Goal: Task Accomplishment & Management: Use online tool/utility

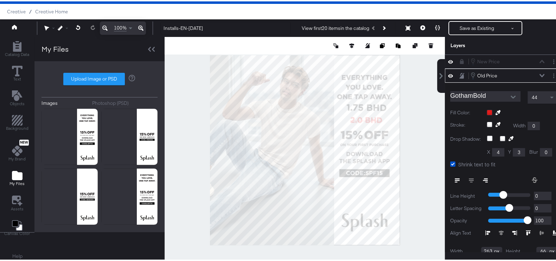
scroll to position [14, 0]
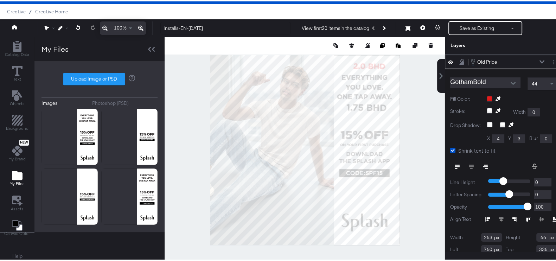
type input "777"
type input "30"
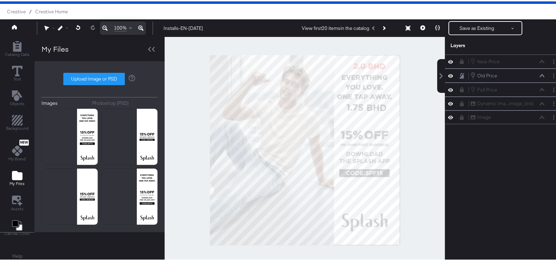
scroll to position [0, 0]
click at [459, 59] on icon at bounding box center [461, 60] width 5 height 5
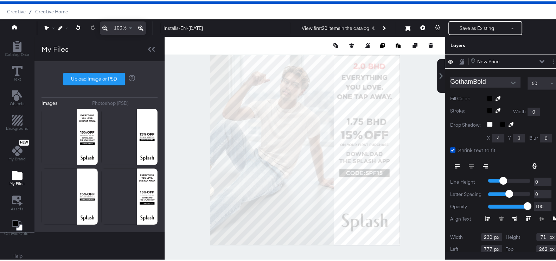
type input "342"
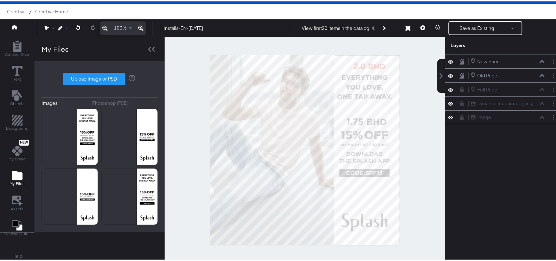
scroll to position [14, 0]
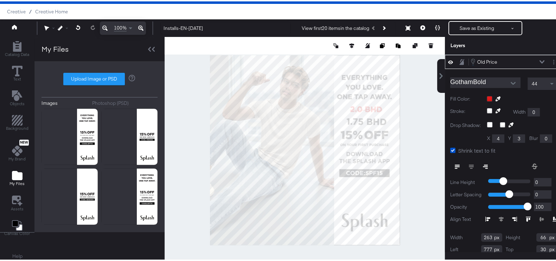
type input "759"
type input "275"
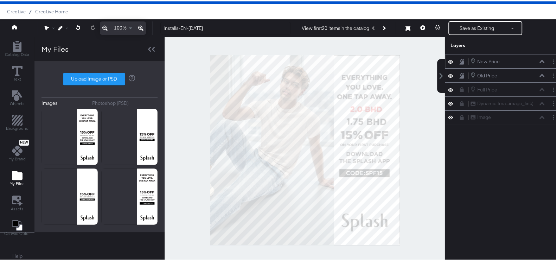
click at [420, 149] on div at bounding box center [305, 149] width 280 height 226
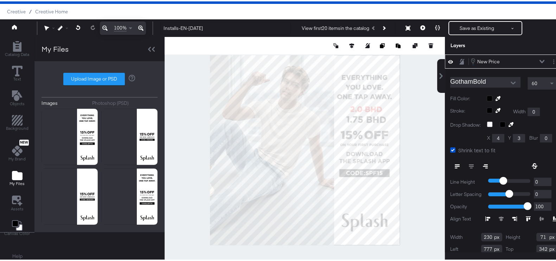
type input "775"
type input "330"
click at [405, 133] on div at bounding box center [305, 149] width 280 height 226
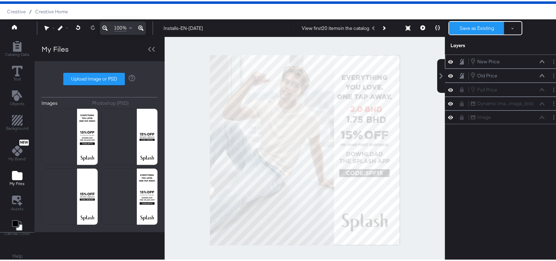
click at [471, 23] on button "Save as Existing" at bounding box center [476, 26] width 55 height 13
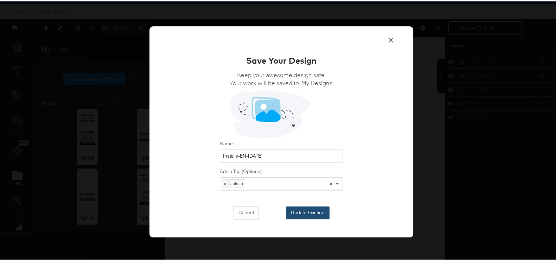
click at [290, 210] on button "Update Existing" at bounding box center [308, 211] width 44 height 13
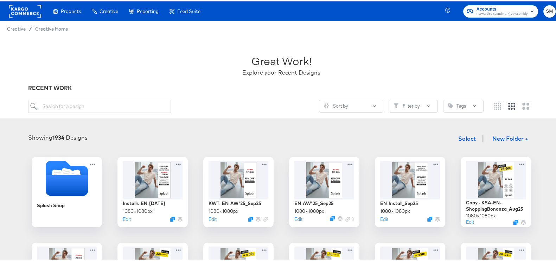
click at [0, 0] on div "Enhance Your Product Catalog, Map Them to Publishers, and Incorporate Overlay D…" at bounding box center [0, 0] width 0 height 0
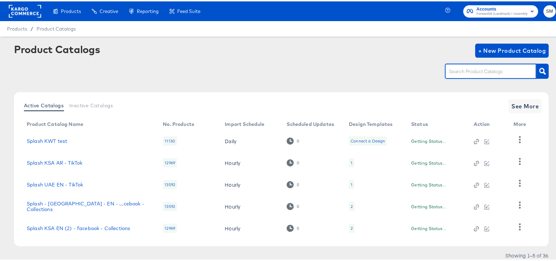
click at [465, 73] on input "text" at bounding box center [485, 70] width 75 height 8
type input "B"
type input "[GEOGRAPHIC_DATA]"
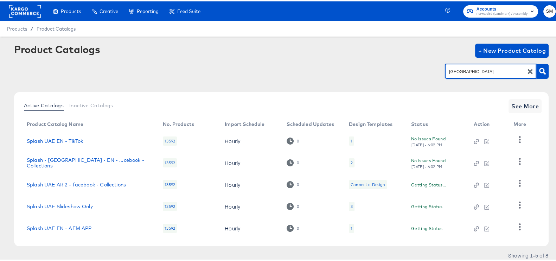
click at [527, 67] on icon "button" at bounding box center [530, 70] width 7 height 7
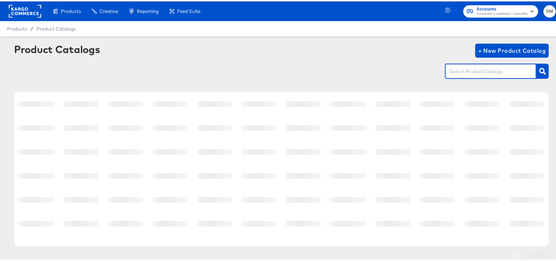
click at [493, 77] on div at bounding box center [490, 69] width 91 height 15
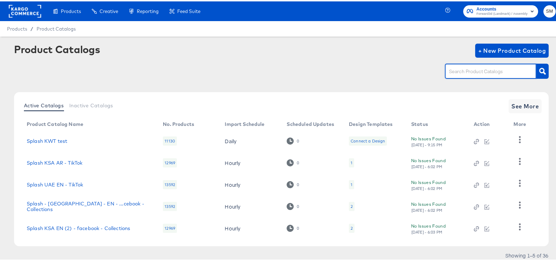
click at [496, 66] on input "text" at bounding box center [485, 70] width 75 height 8
click at [494, 69] on input "text" at bounding box center [485, 70] width 75 height 8
type input "BAH"
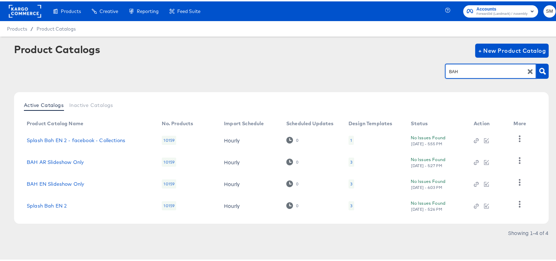
scroll to position [0, 0]
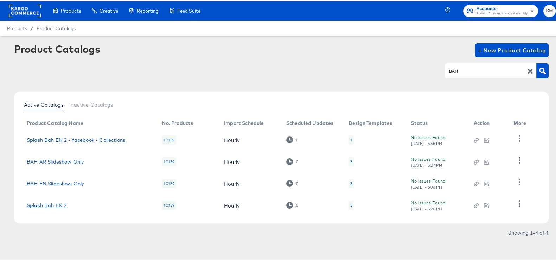
click at [47, 205] on link "Splash Bah EN 2" at bounding box center [47, 204] width 40 height 6
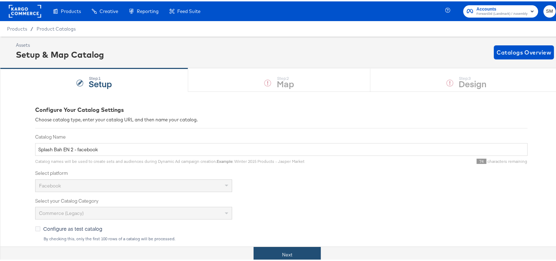
click at [267, 255] on button "Next" at bounding box center [287, 254] width 67 height 16
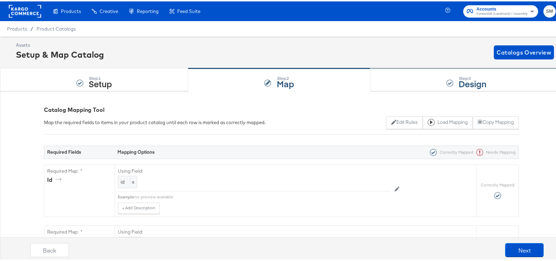
click at [463, 84] on strong "Design" at bounding box center [473, 82] width 28 height 12
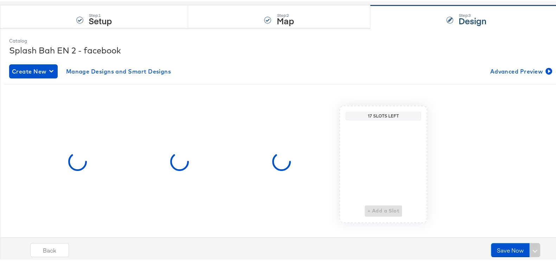
scroll to position [74, 0]
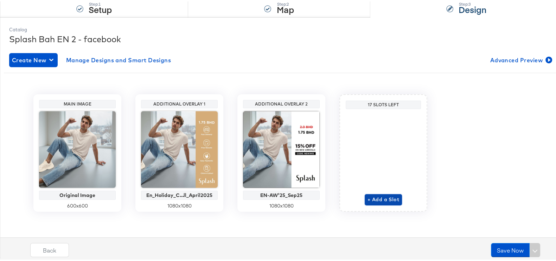
click at [385, 199] on span "+ Add a Slot" at bounding box center [384, 198] width 32 height 9
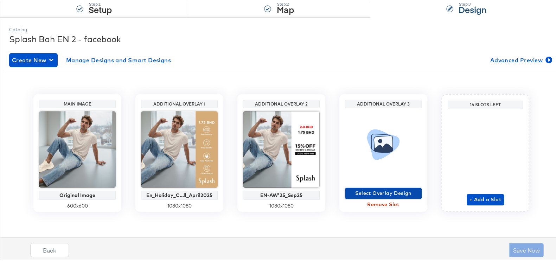
click at [369, 191] on span "Select Overlay Design" at bounding box center [383, 192] width 71 height 9
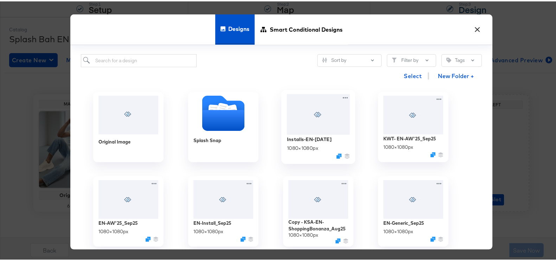
click at [323, 127] on div at bounding box center [318, 113] width 63 height 40
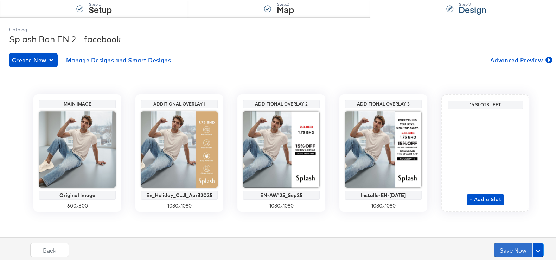
click at [511, 247] on button "Save Now" at bounding box center [513, 249] width 39 height 14
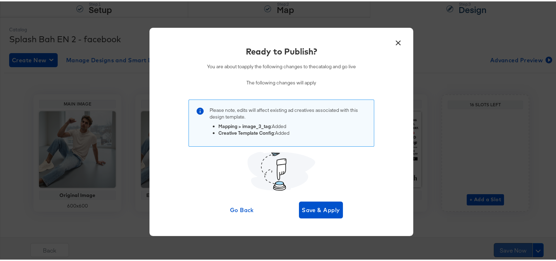
scroll to position [0, 0]
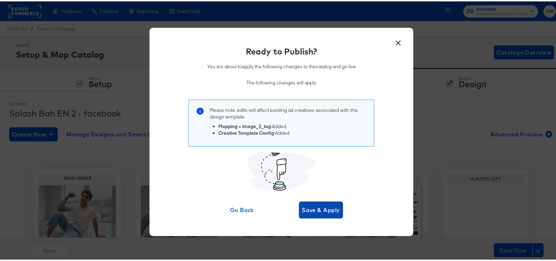
click at [310, 208] on span "Save & Apply" at bounding box center [321, 209] width 38 height 10
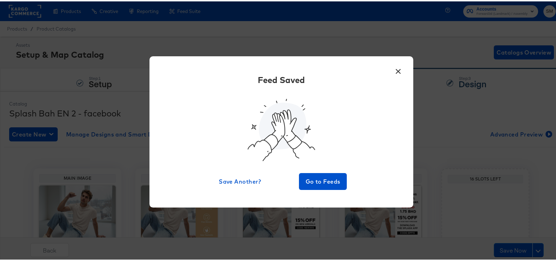
click at [395, 67] on button "×" at bounding box center [398, 68] width 13 height 13
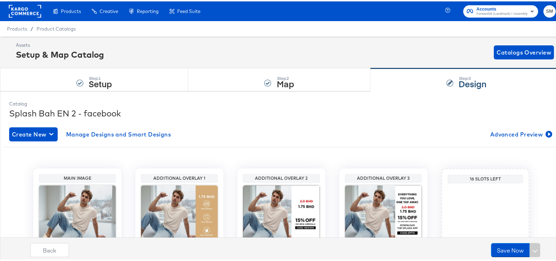
click at [515, 2] on div "Accounts Forward3d (Landmark) / Assembly SM" at bounding box center [505, 10] width 115 height 20
drag, startPoint x: 515, startPoint y: 6, endPoint x: 513, endPoint y: 12, distance: 6.1
click at [515, 6] on span "Accounts" at bounding box center [502, 7] width 51 height 7
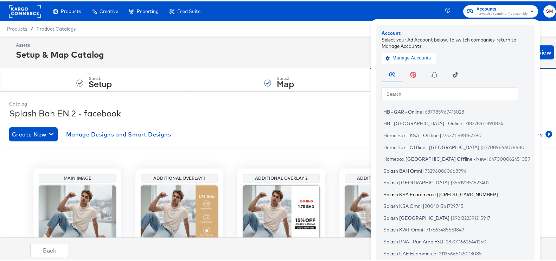
scroll to position [42, 0]
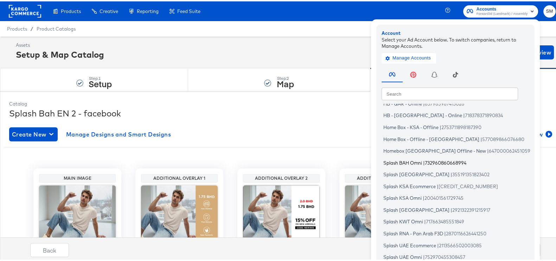
click at [405, 157] on li "Splash BAH Omni | 732960860668994" at bounding box center [457, 161] width 151 height 10
